Goal: Information Seeking & Learning: Check status

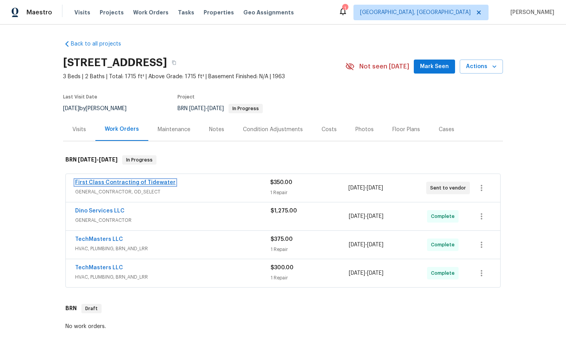
click at [118, 181] on link "First Class Contracting of Tidewater" at bounding box center [125, 182] width 100 height 5
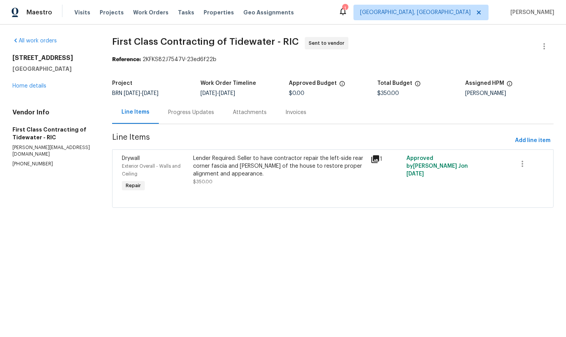
click at [194, 114] on div "Progress Updates" at bounding box center [191, 113] width 46 height 8
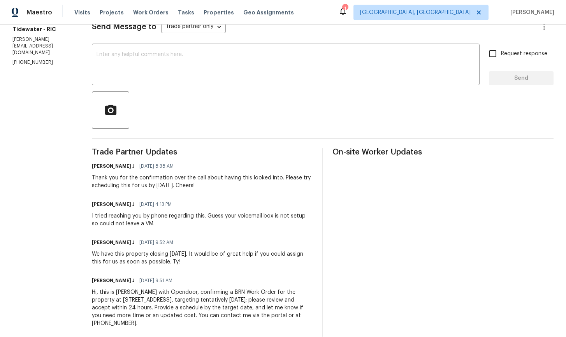
scroll to position [120, 0]
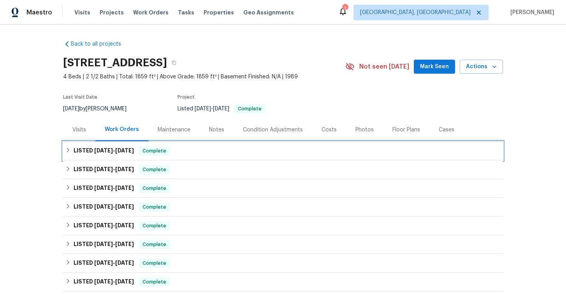
click at [66, 151] on icon at bounding box center [67, 149] width 5 height 5
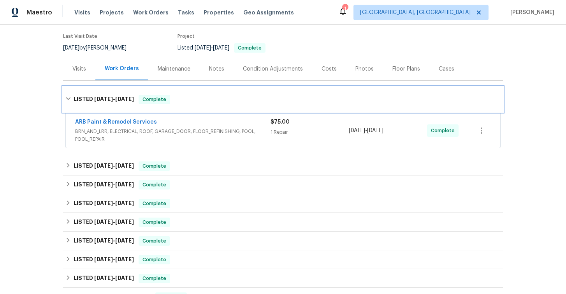
scroll to position [63, 0]
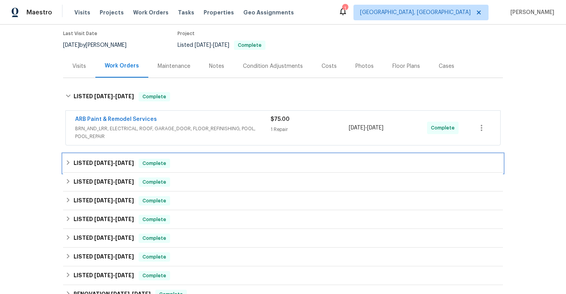
click at [69, 162] on icon at bounding box center [68, 162] width 3 height 5
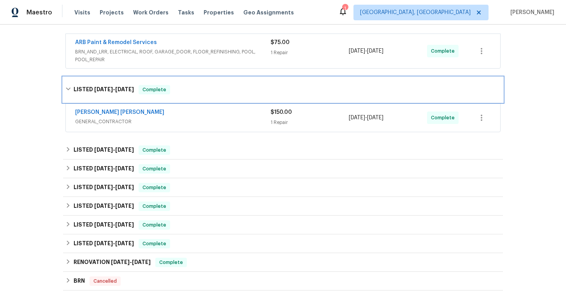
scroll to position [139, 0]
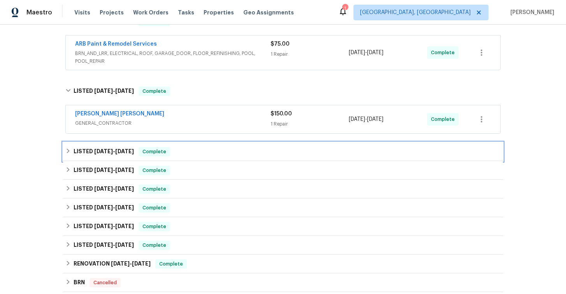
click at [70, 151] on icon at bounding box center [67, 150] width 5 height 5
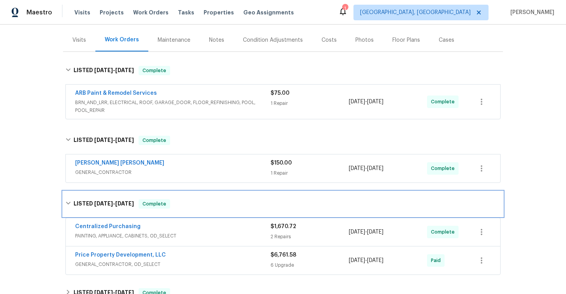
scroll to position [0, 0]
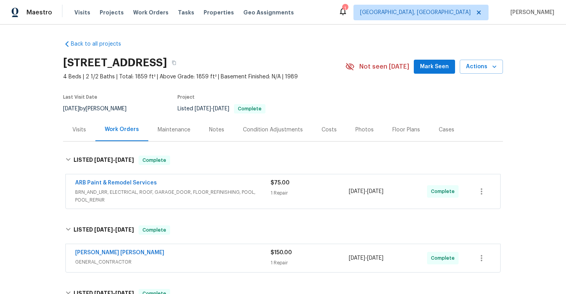
click at [79, 129] on div "Visits" at bounding box center [79, 130] width 14 height 8
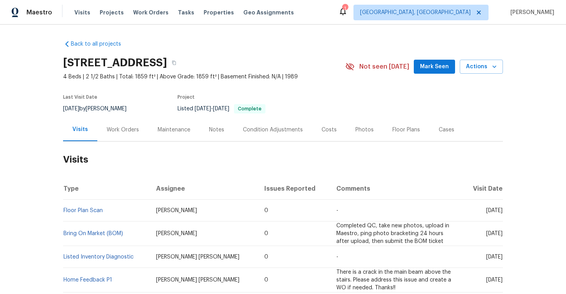
click at [132, 131] on div "Work Orders" at bounding box center [123, 130] width 32 height 8
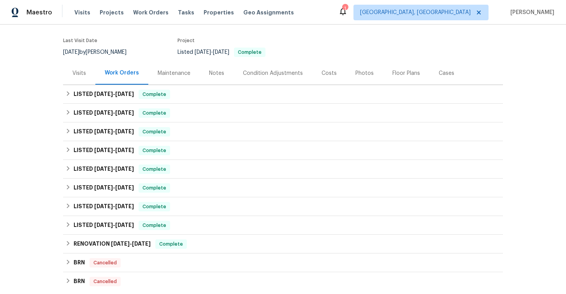
scroll to position [55, 0]
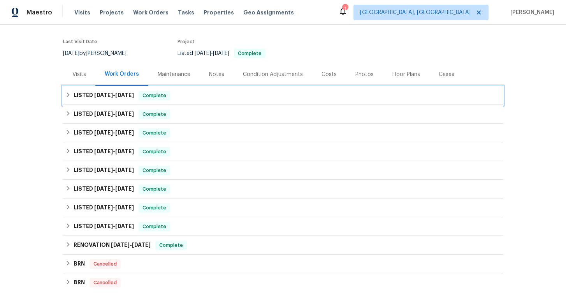
click at [69, 96] on icon at bounding box center [67, 94] width 5 height 5
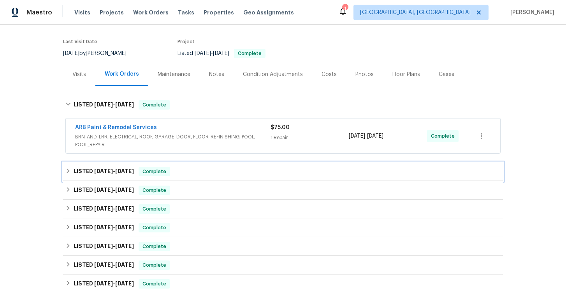
click at [69, 171] on icon at bounding box center [68, 170] width 3 height 5
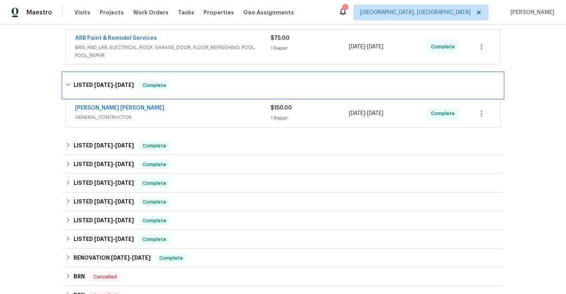
scroll to position [146, 0]
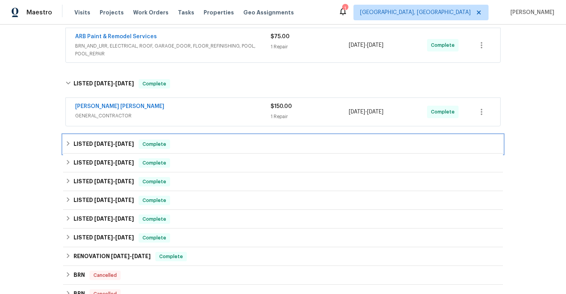
click at [66, 145] on icon at bounding box center [67, 143] width 5 height 5
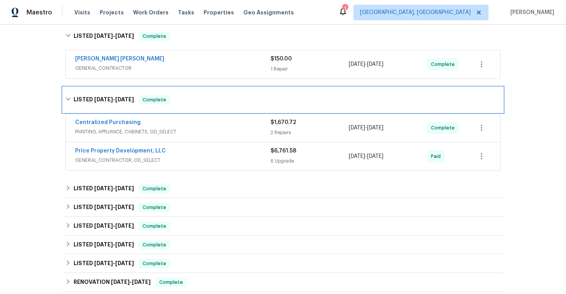
scroll to position [192, 0]
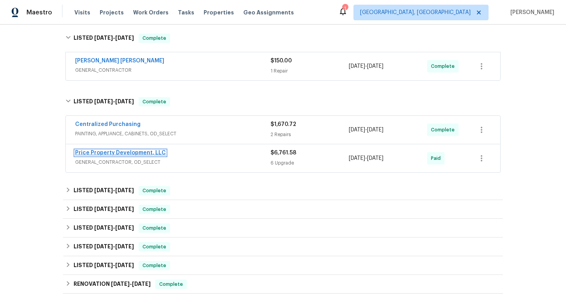
click at [117, 154] on link "Price Property Development, LLC" at bounding box center [120, 152] width 91 height 5
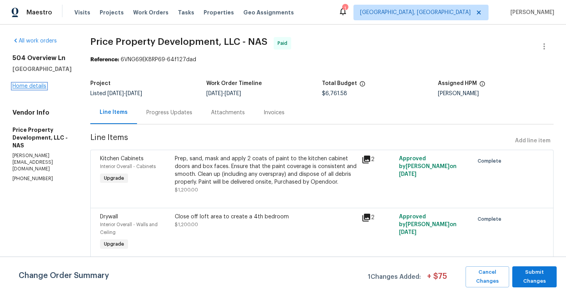
click at [36, 88] on link "Home details" at bounding box center [29, 85] width 34 height 5
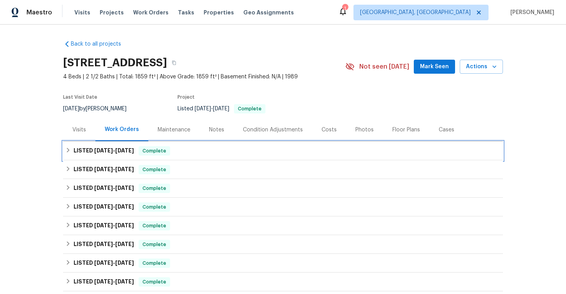
click at [68, 149] on icon at bounding box center [68, 150] width 3 height 5
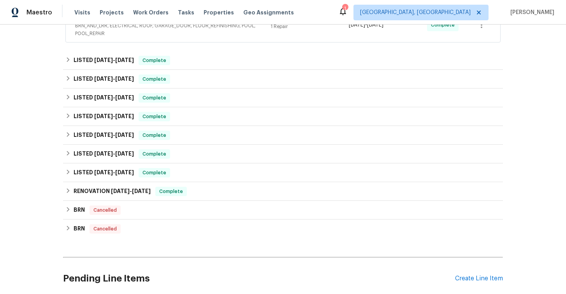
scroll to position [158, 0]
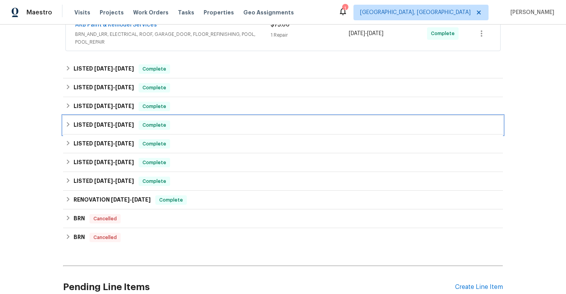
click at [69, 122] on icon at bounding box center [67, 124] width 5 height 5
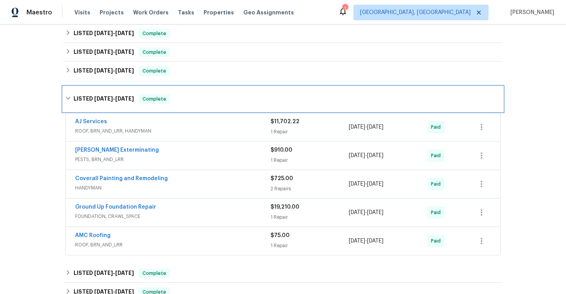
scroll to position [210, 0]
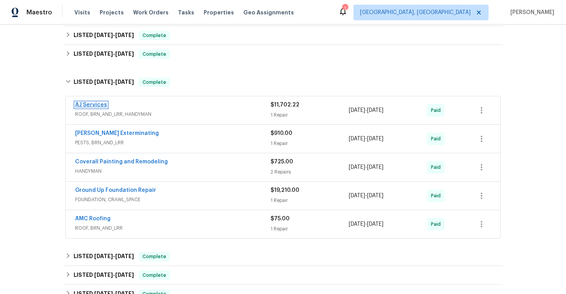
click at [94, 106] on link "AJ Services" at bounding box center [91, 104] width 32 height 5
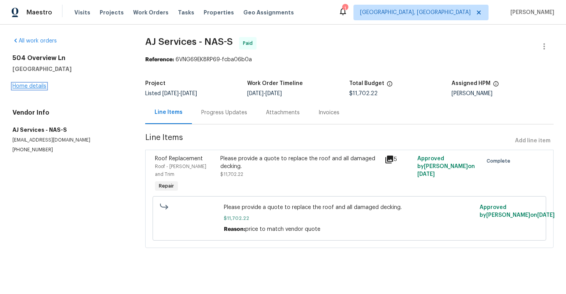
click at [26, 86] on link "Home details" at bounding box center [29, 85] width 34 height 5
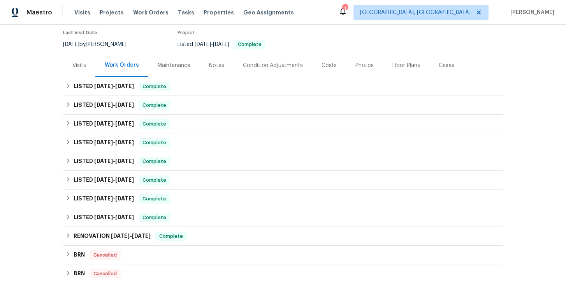
scroll to position [65, 0]
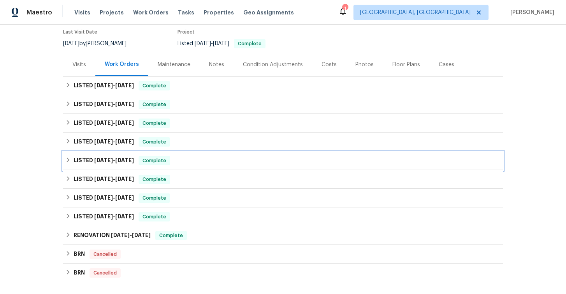
click at [69, 160] on icon at bounding box center [67, 159] width 5 height 5
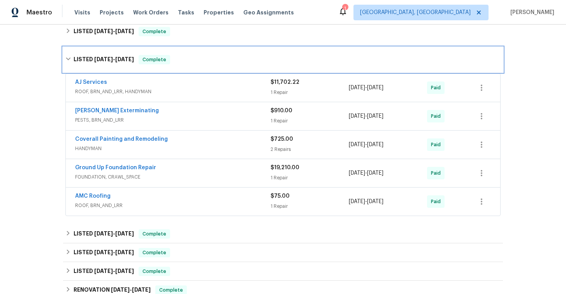
scroll to position [183, 0]
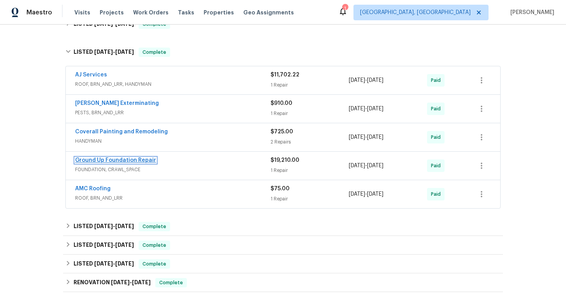
click at [123, 162] on link "Ground Up Foundation Repair" at bounding box center [115, 159] width 81 height 5
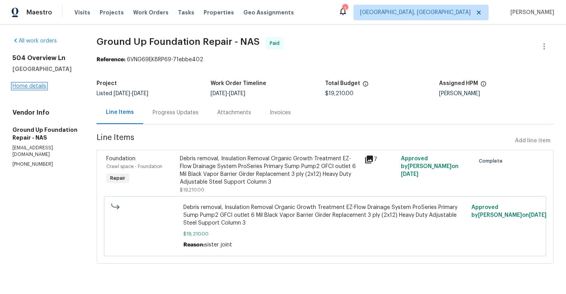
click at [40, 88] on link "Home details" at bounding box center [29, 85] width 34 height 5
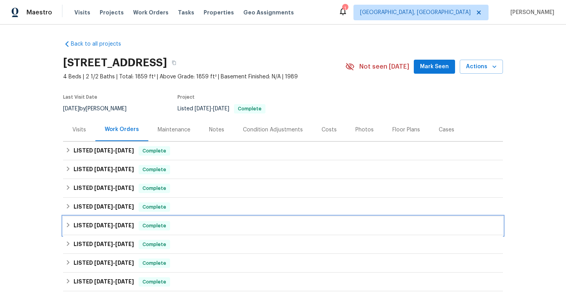
click at [67, 228] on div "LISTED 3/31/25 - 4/24/25 Complete" at bounding box center [282, 225] width 435 height 9
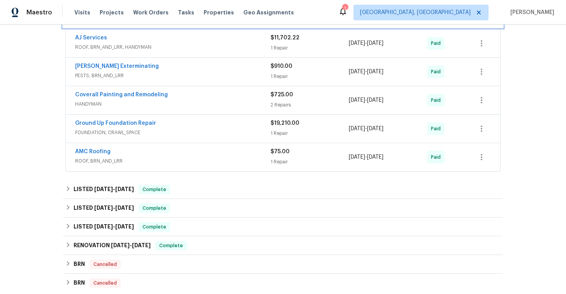
scroll to position [224, 0]
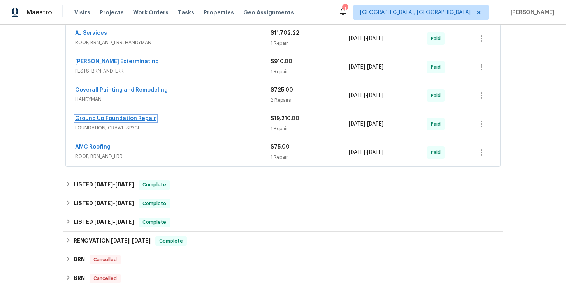
click at [104, 118] on link "Ground Up Foundation Repair" at bounding box center [115, 118] width 81 height 5
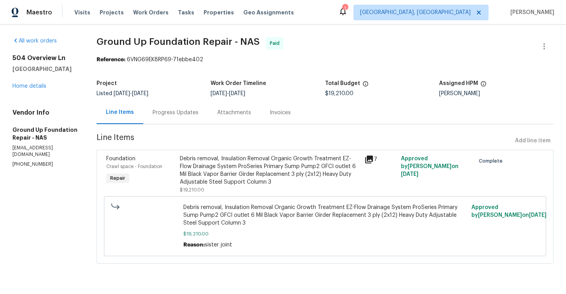
click at [178, 113] on div "Progress Updates" at bounding box center [176, 113] width 46 height 8
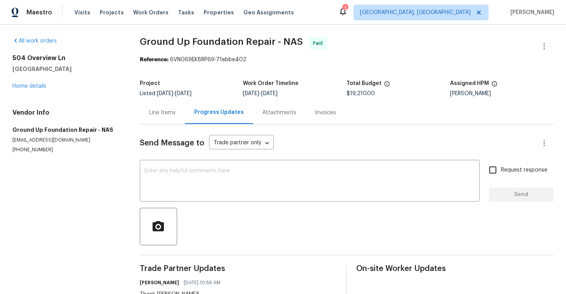
click at [321, 114] on div "Invoices" at bounding box center [325, 113] width 21 height 8
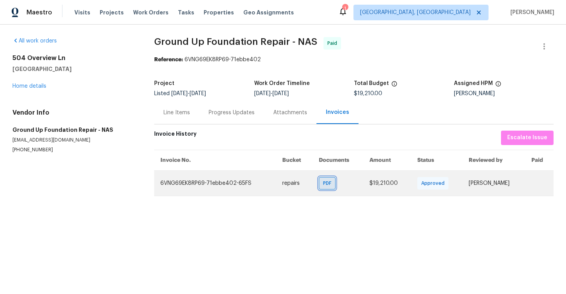
click at [326, 186] on span "PDF" at bounding box center [328, 183] width 11 height 8
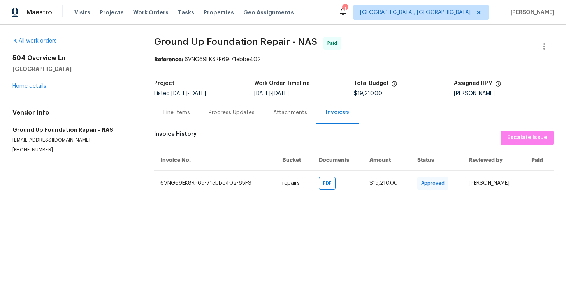
click at [285, 117] on div "Attachments" at bounding box center [290, 112] width 53 height 23
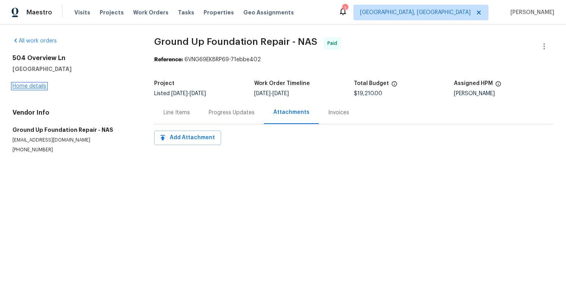
click at [26, 87] on link "Home details" at bounding box center [29, 85] width 34 height 5
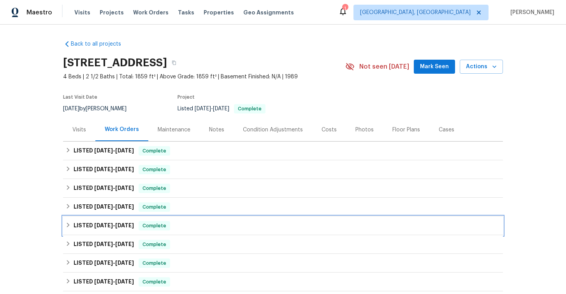
click at [69, 226] on icon at bounding box center [67, 224] width 5 height 5
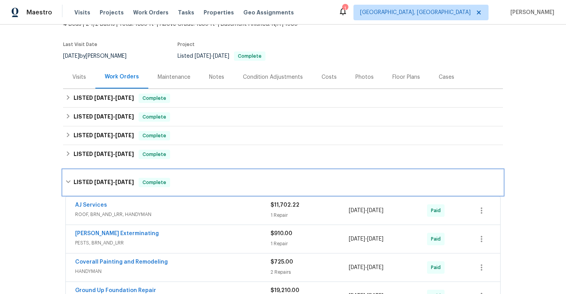
scroll to position [90, 0]
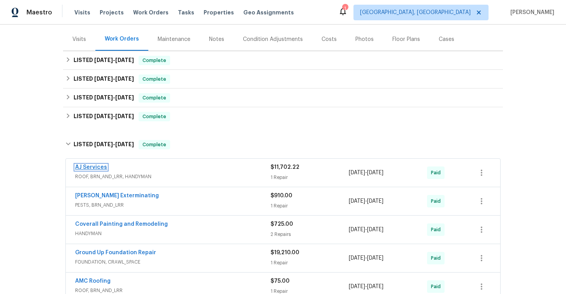
click at [99, 166] on link "AJ Services" at bounding box center [91, 166] width 32 height 5
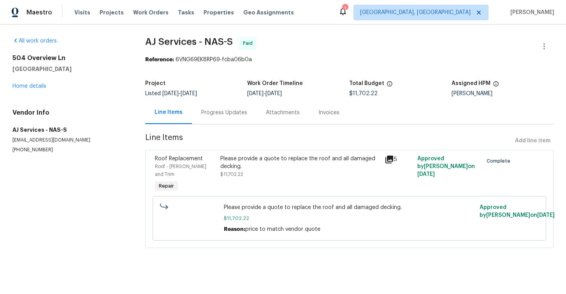
click at [333, 113] on div "Invoices" at bounding box center [329, 113] width 21 height 8
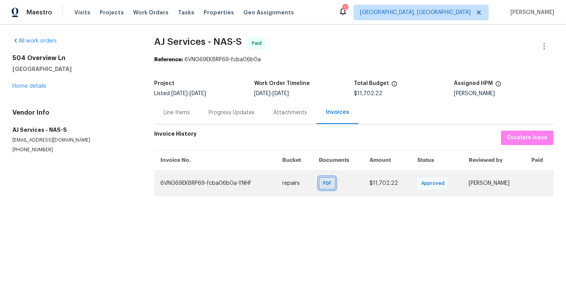
click at [324, 184] on span "PDF" at bounding box center [328, 183] width 11 height 8
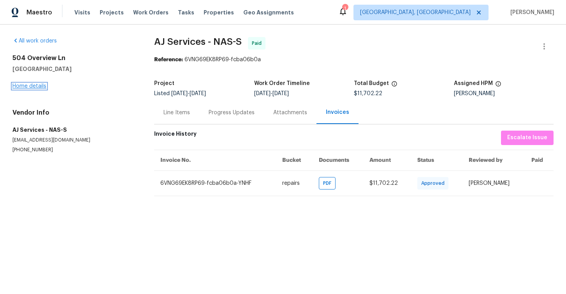
click at [32, 87] on link "Home details" at bounding box center [29, 85] width 34 height 5
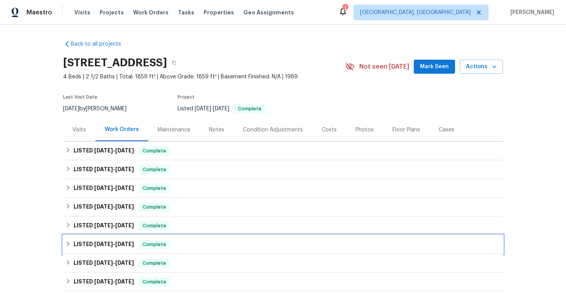
click at [67, 245] on icon at bounding box center [67, 243] width 5 height 5
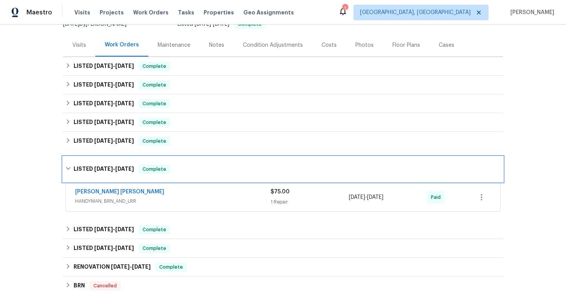
scroll to position [82, 0]
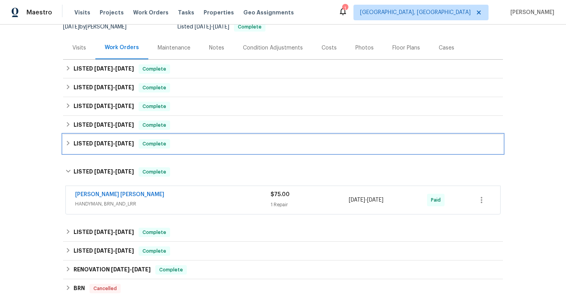
click at [67, 140] on icon at bounding box center [67, 142] width 5 height 5
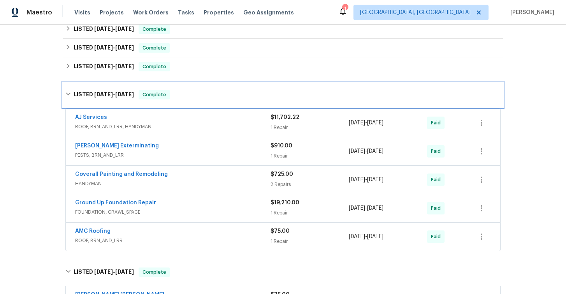
scroll to position [141, 0]
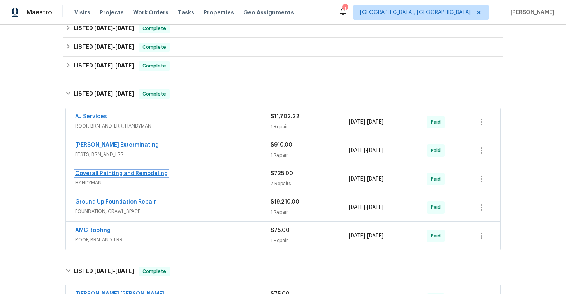
click at [126, 175] on link "Coverall Painting and Remodeling" at bounding box center [121, 173] width 93 height 5
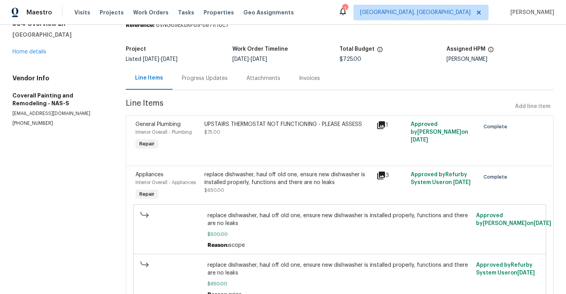
scroll to position [33, 0]
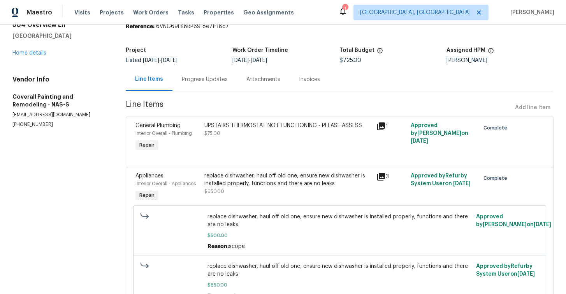
click at [206, 78] on div "Progress Updates" at bounding box center [205, 80] width 46 height 8
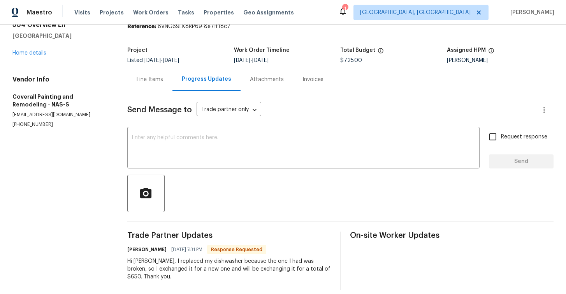
scroll to position [42, 0]
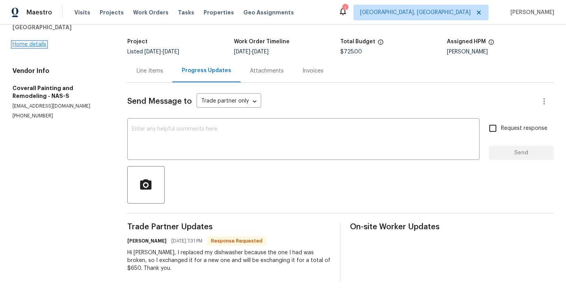
click at [22, 46] on link "Home details" at bounding box center [29, 44] width 34 height 5
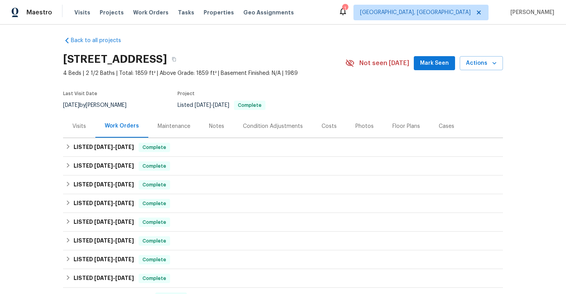
scroll to position [4, 0]
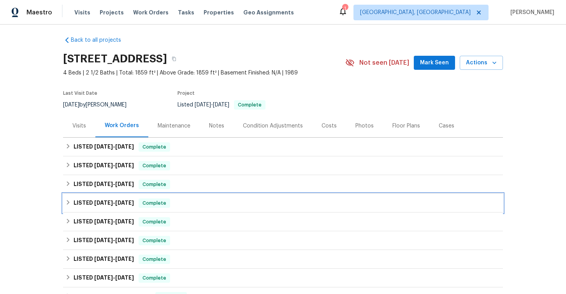
click at [69, 204] on icon at bounding box center [67, 201] width 5 height 5
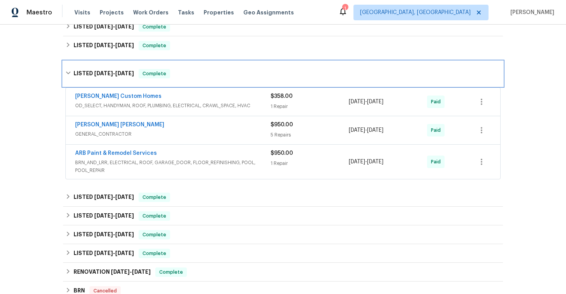
scroll to position [141, 0]
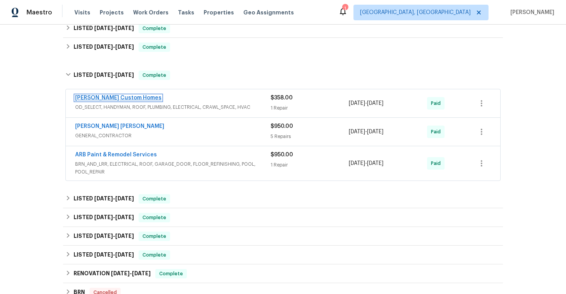
click at [115, 100] on link "Rappa Custom Homes" at bounding box center [118, 97] width 86 height 5
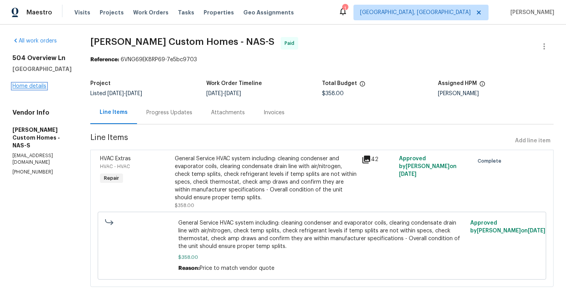
click at [36, 87] on link "Home details" at bounding box center [29, 85] width 34 height 5
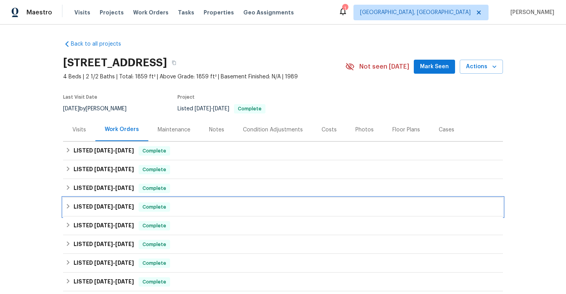
click at [69, 207] on icon at bounding box center [68, 206] width 3 height 5
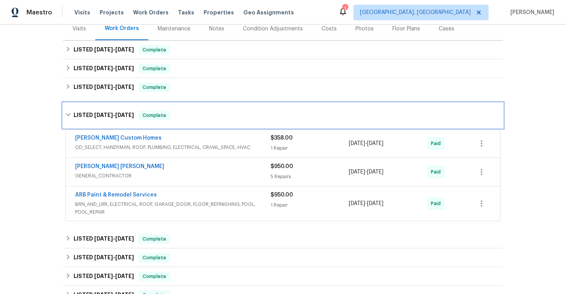
scroll to position [102, 0]
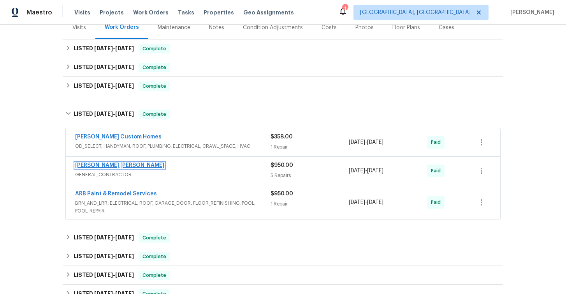
click at [120, 167] on link "Fernando Ruiz Hernandez" at bounding box center [119, 164] width 89 height 5
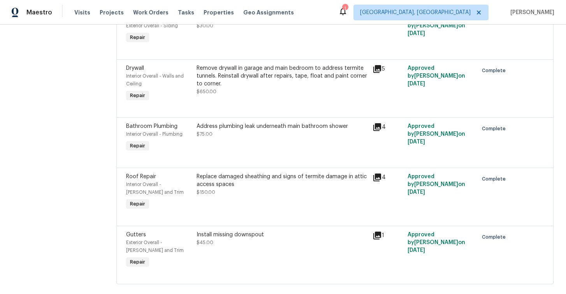
scroll to position [154, 0]
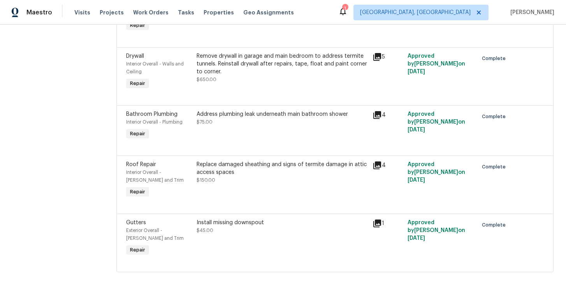
click at [377, 162] on icon at bounding box center [377, 165] width 8 height 8
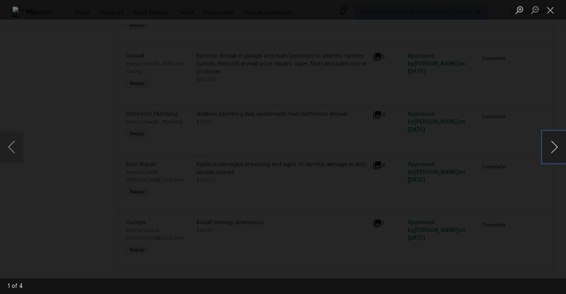
click at [552, 152] on button "Next image" at bounding box center [554, 146] width 23 height 31
